Goal: Task Accomplishment & Management: Use online tool/utility

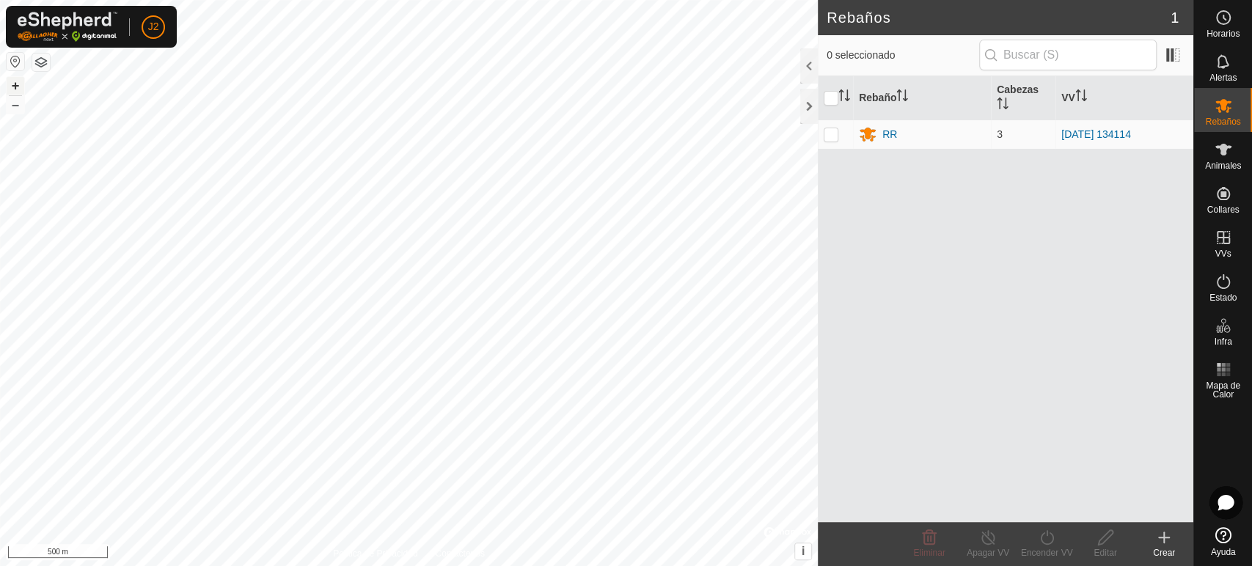
click at [12, 82] on button "+" at bounding box center [16, 86] width 18 height 18
click at [11, 87] on button "+" at bounding box center [16, 86] width 18 height 18
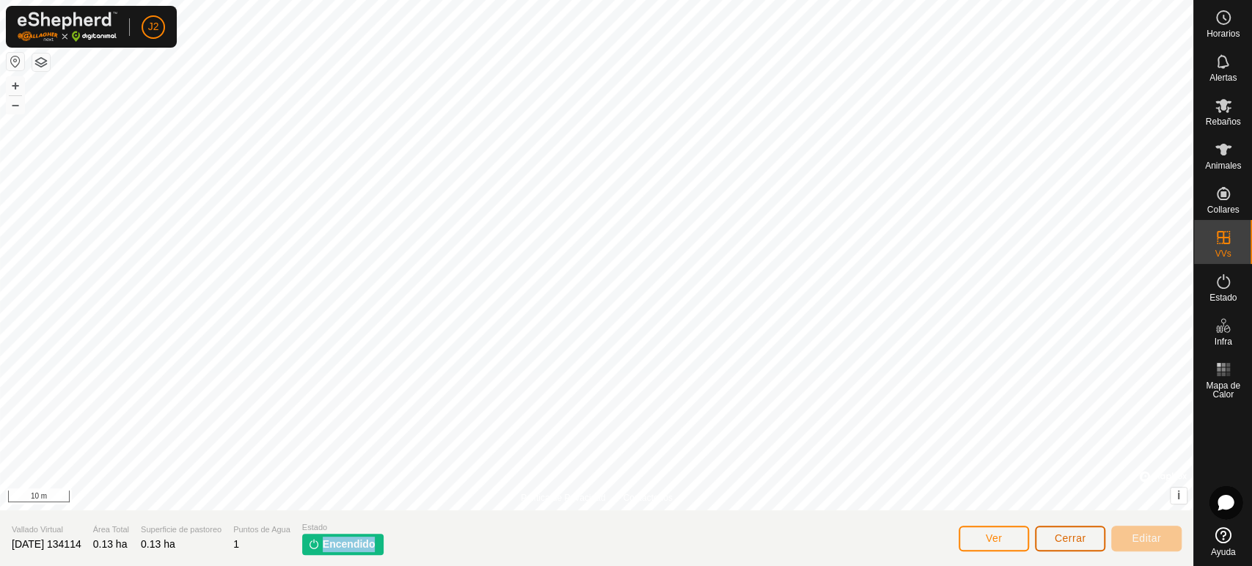
click at [1071, 549] on button "Cerrar" at bounding box center [1070, 539] width 70 height 26
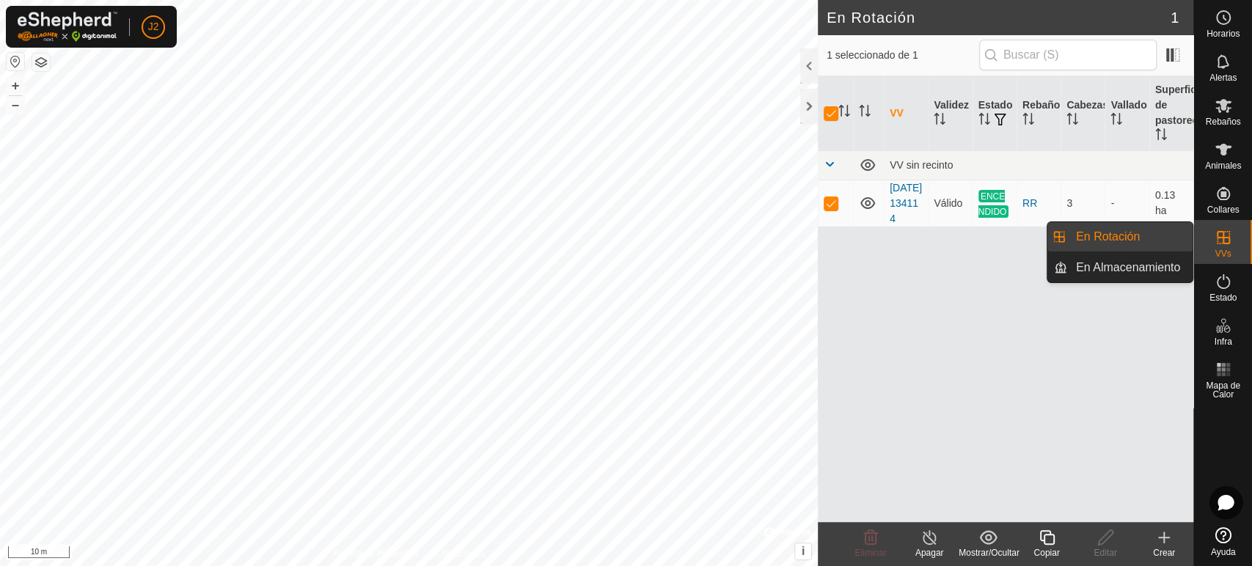
click at [1144, 238] on link "En Rotación" at bounding box center [1129, 236] width 125 height 29
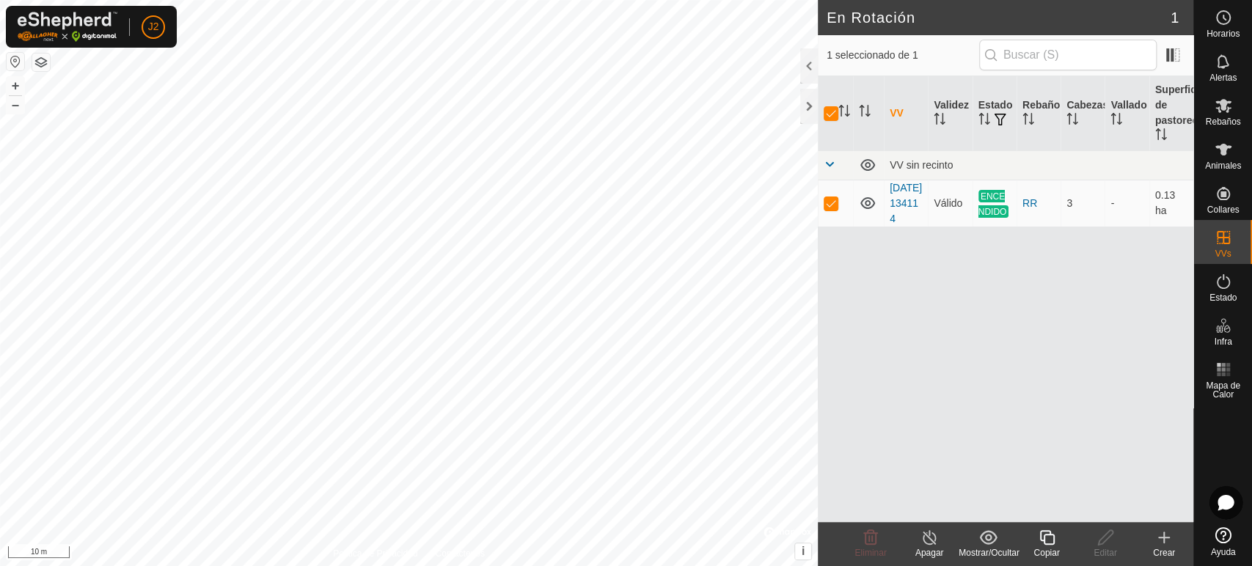
click at [928, 544] on icon at bounding box center [929, 537] width 13 height 15
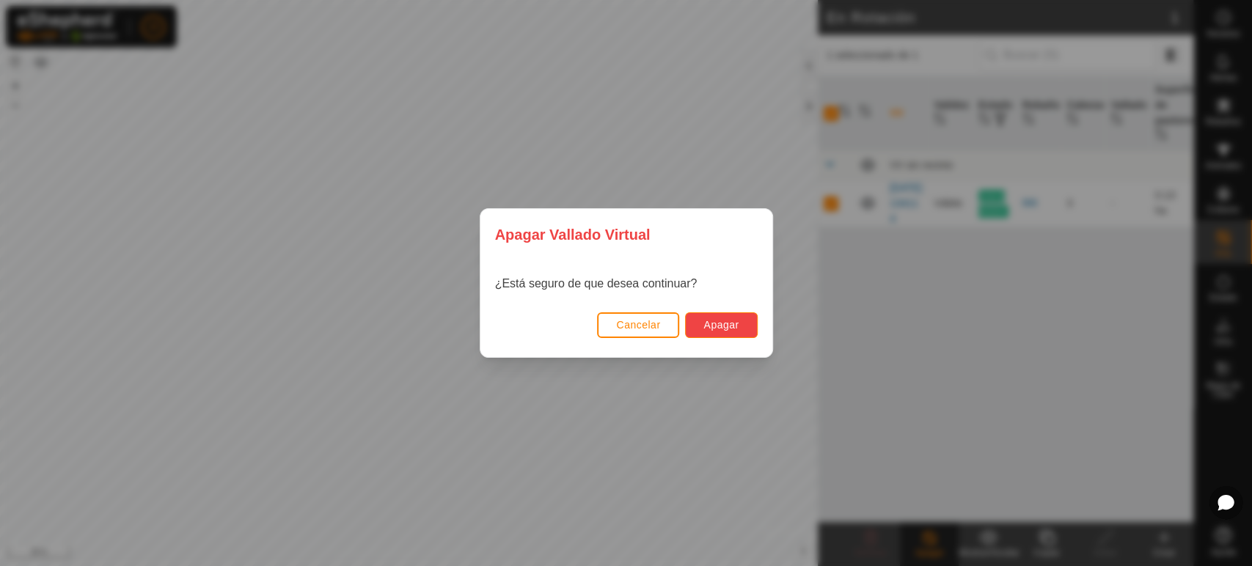
click at [709, 328] on span "Apagar" at bounding box center [720, 325] width 35 height 12
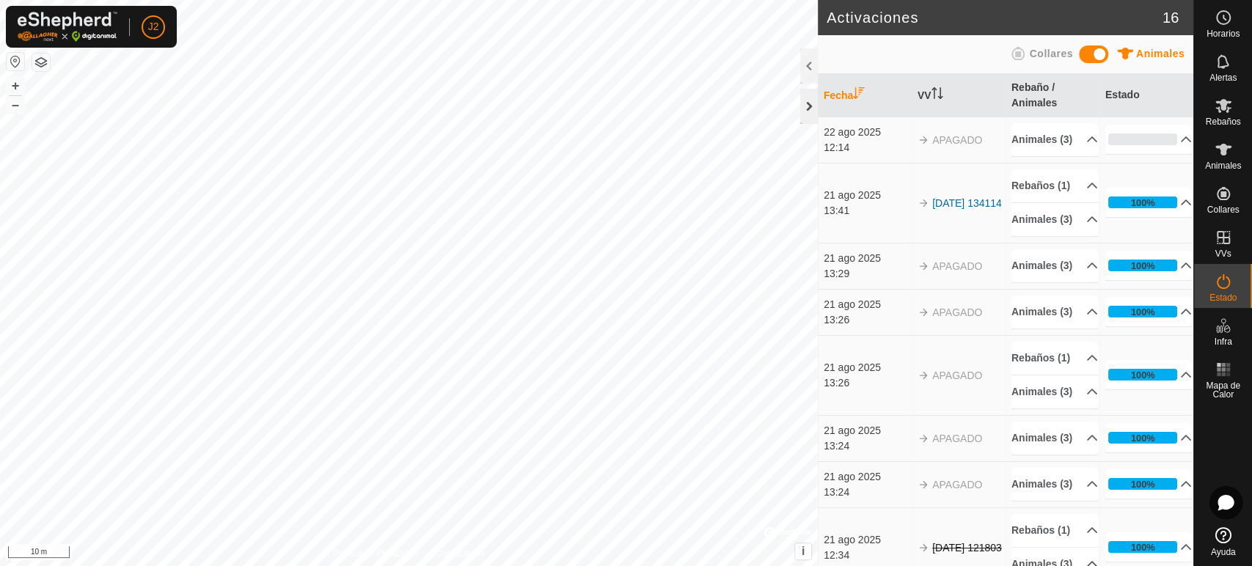
click at [813, 104] on div at bounding box center [809, 106] width 18 height 35
